Goal: Task Accomplishment & Management: Complete application form

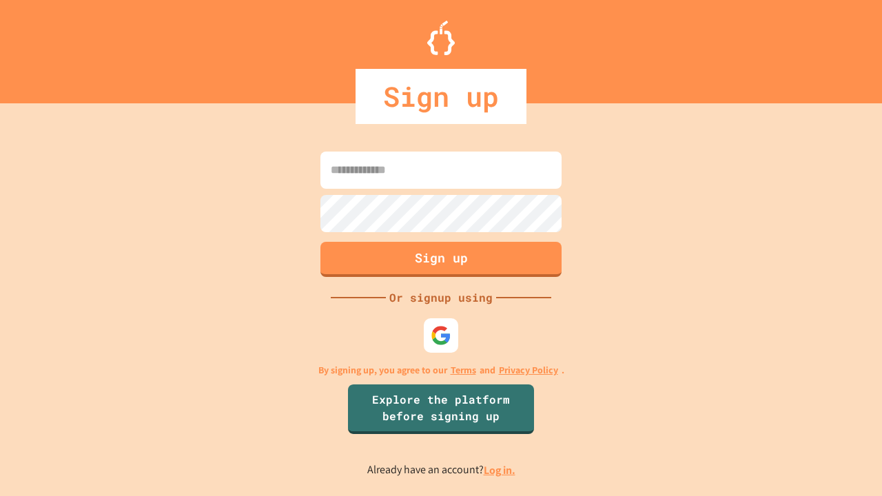
click at [500, 470] on link "Log in." at bounding box center [499, 470] width 32 height 14
